Goal: Understand process/instructions: Learn how to perform a task or action

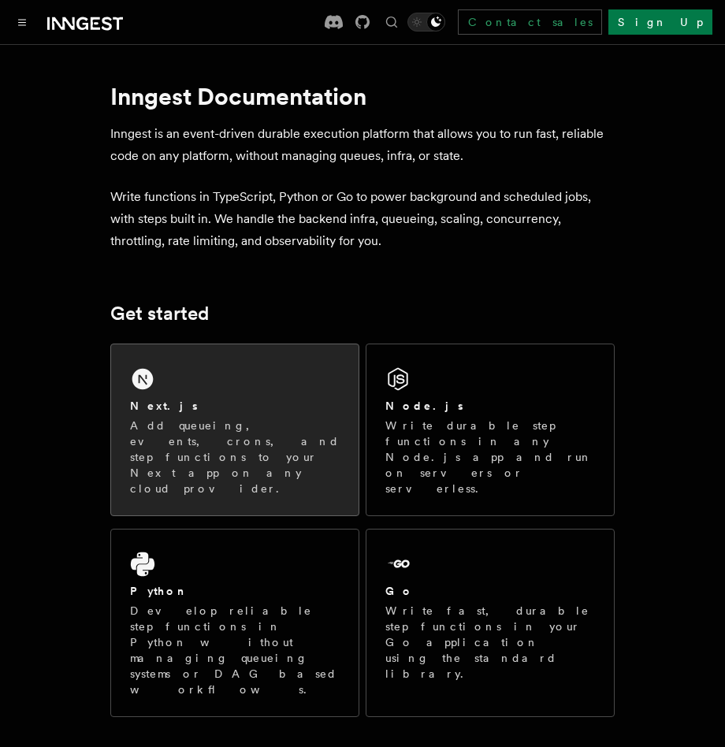
click at [236, 391] on div "Next.js Add queueing, events, crons, and step functions to your Next app on any…" at bounding box center [234, 429] width 247 height 171
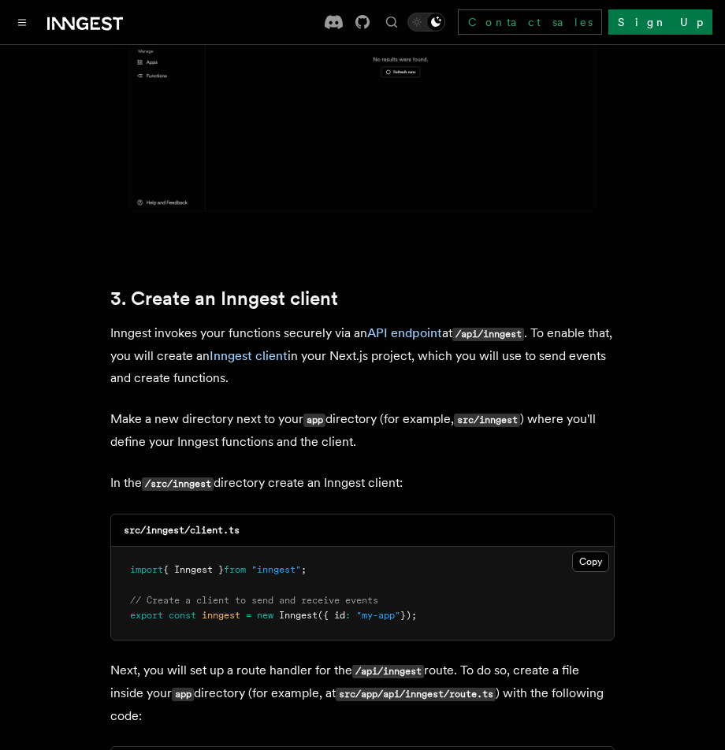
scroll to position [1654, 0]
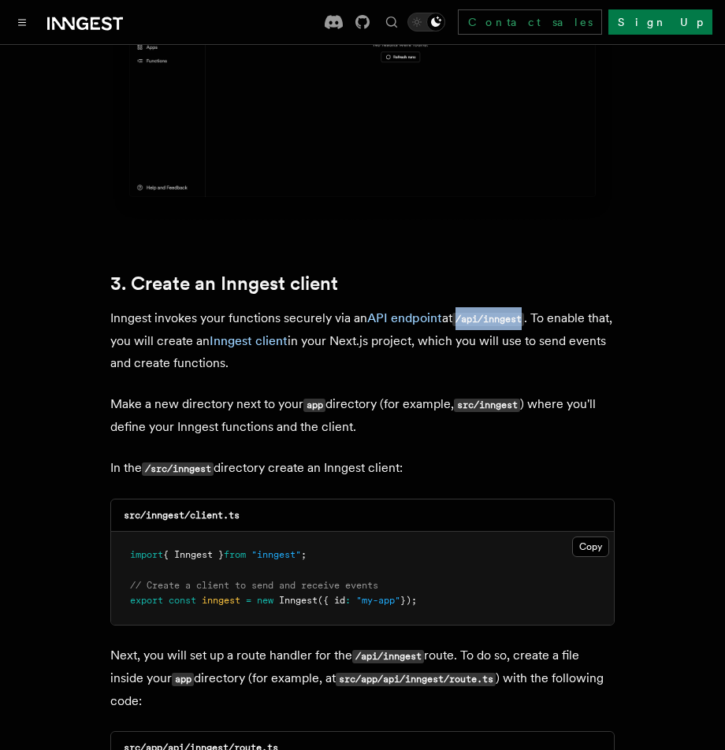
drag, startPoint x: 460, startPoint y: 273, endPoint x: 527, endPoint y: 278, distance: 67.1
click at [524, 313] on code "/api/inngest" at bounding box center [488, 319] width 72 height 13
copy code "/api/inngest"
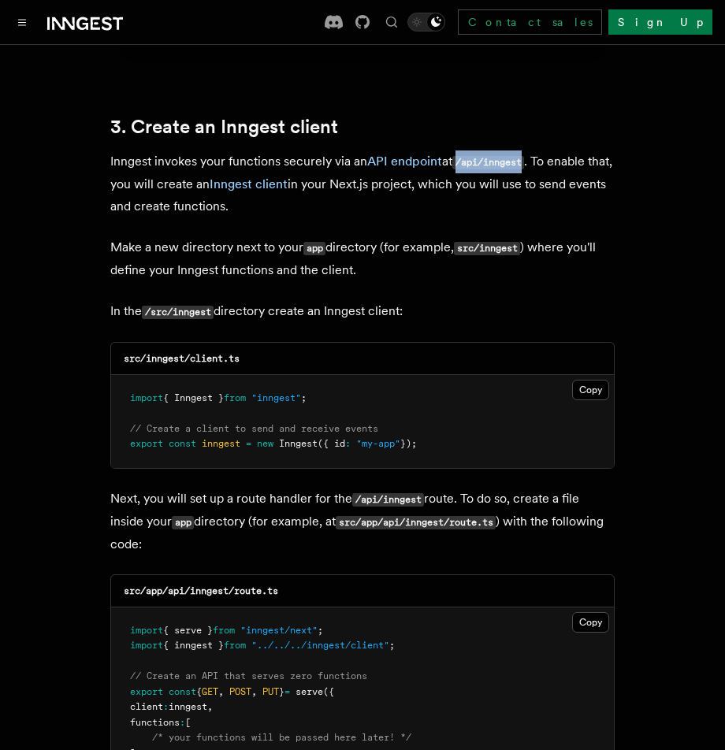
scroll to position [1812, 0]
click at [584, 379] on button "Copy Copied" at bounding box center [590, 389] width 37 height 20
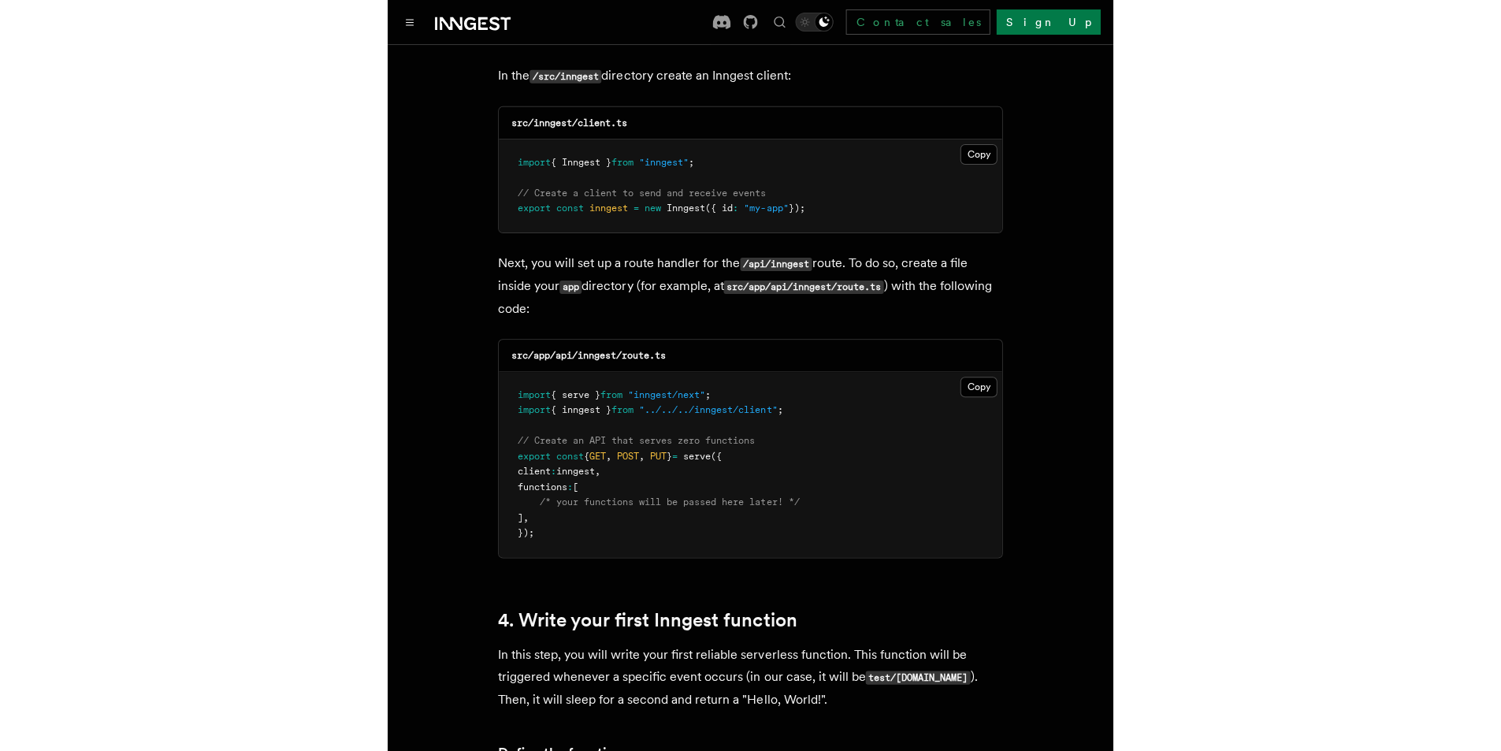
scroll to position [2048, 0]
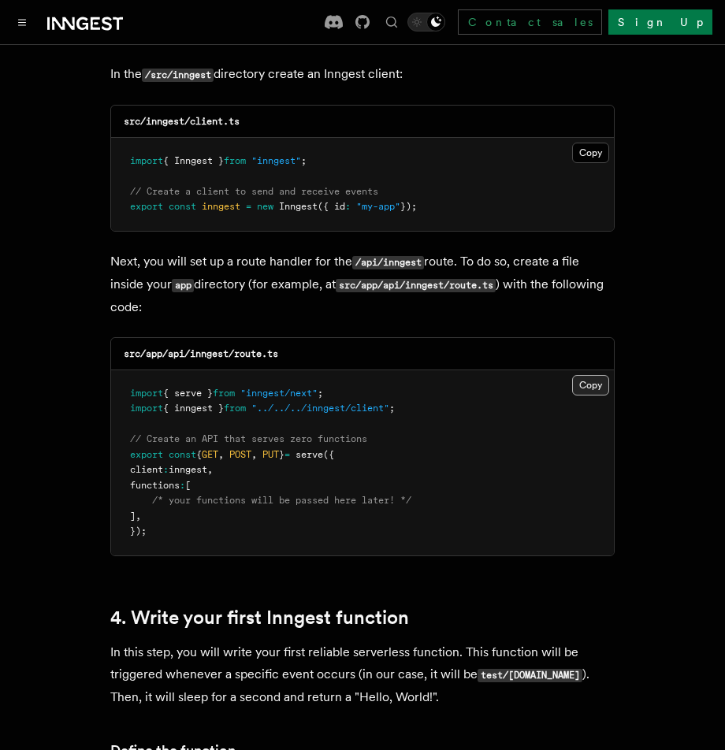
click at [588, 375] on button "Copy Copied" at bounding box center [590, 385] width 37 height 20
